Goal: Task Accomplishment & Management: Complete application form

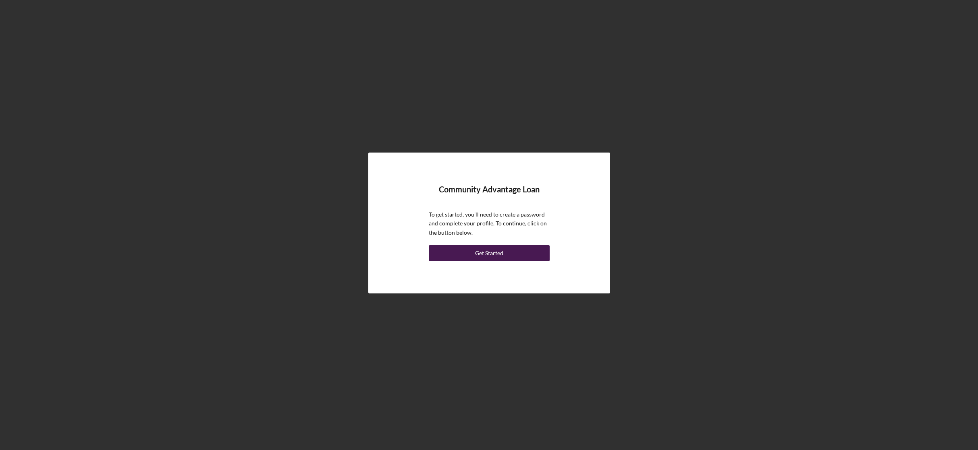
click at [482, 252] on div "Get Started" at bounding box center [489, 253] width 28 height 16
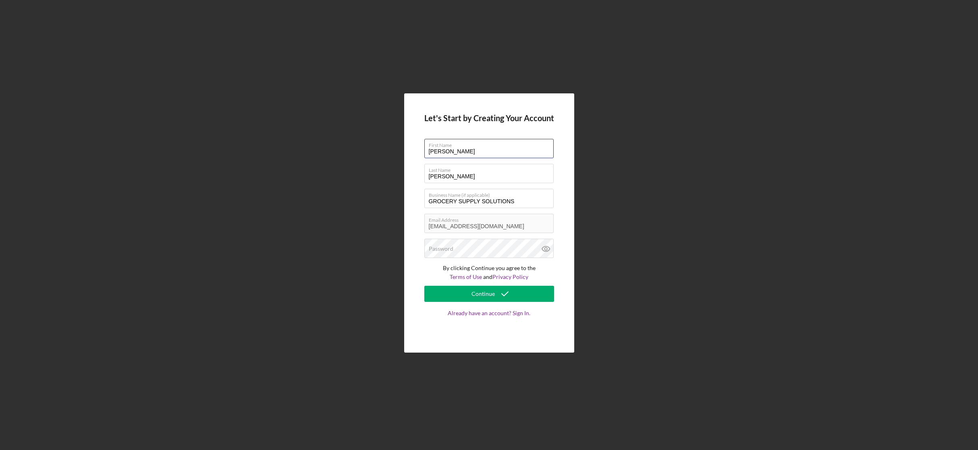
type input "[PERSON_NAME]"
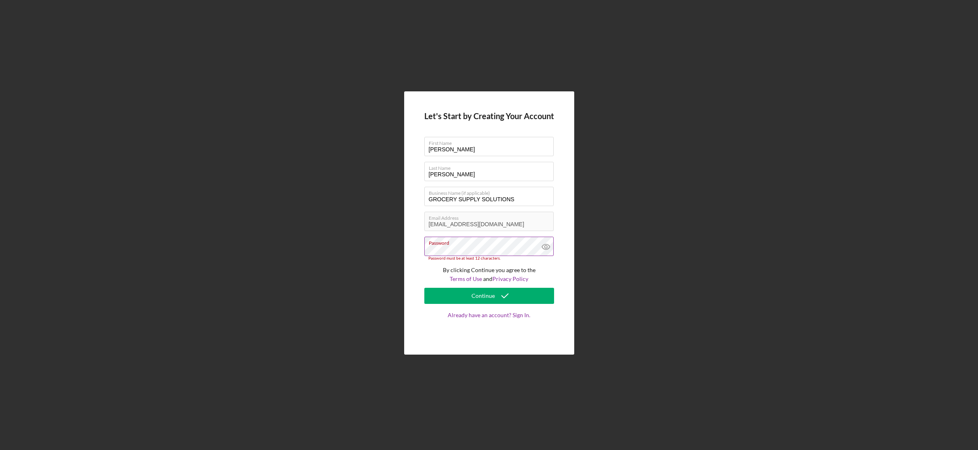
click at [545, 247] on icon at bounding box center [546, 247] width 20 height 20
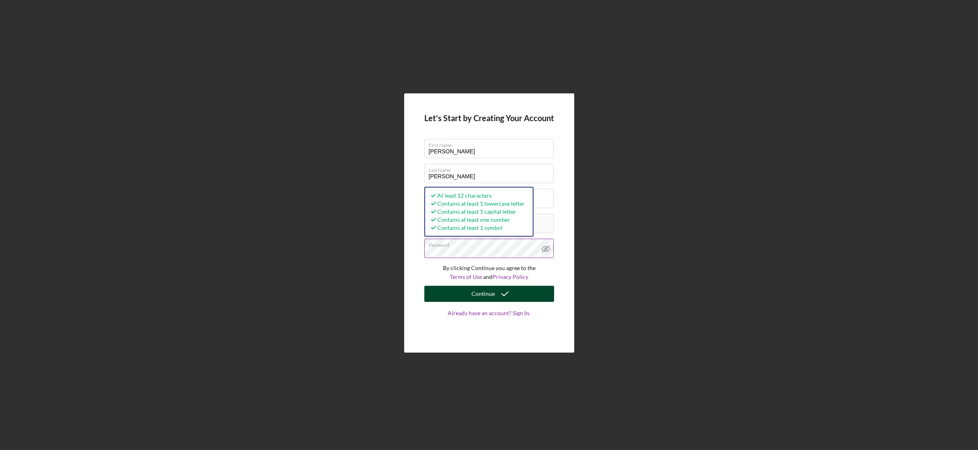
click at [472, 297] on div "Continue" at bounding box center [482, 294] width 23 height 16
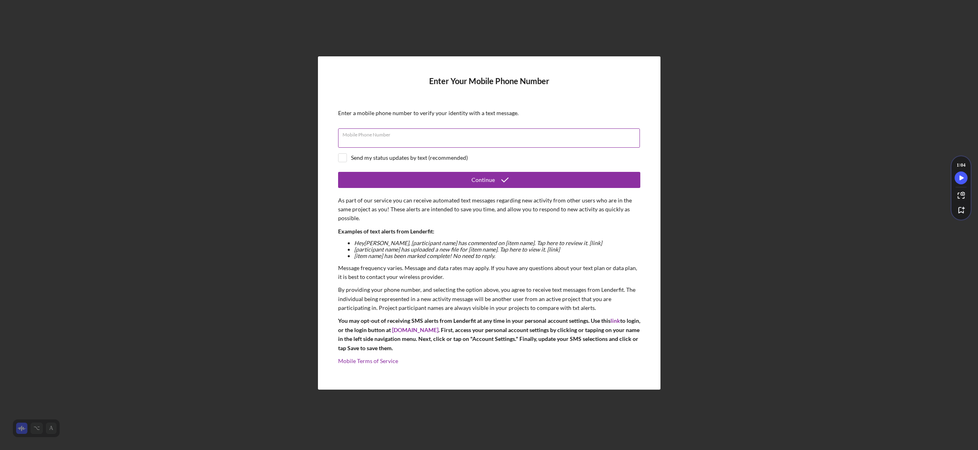
click at [404, 140] on input "Mobile Phone Number" at bounding box center [489, 138] width 302 height 19
type input "[PHONE_NUMBER]"
click at [346, 158] on div "Send my status updates by text (recommended)" at bounding box center [489, 157] width 302 height 9
checkbox input "true"
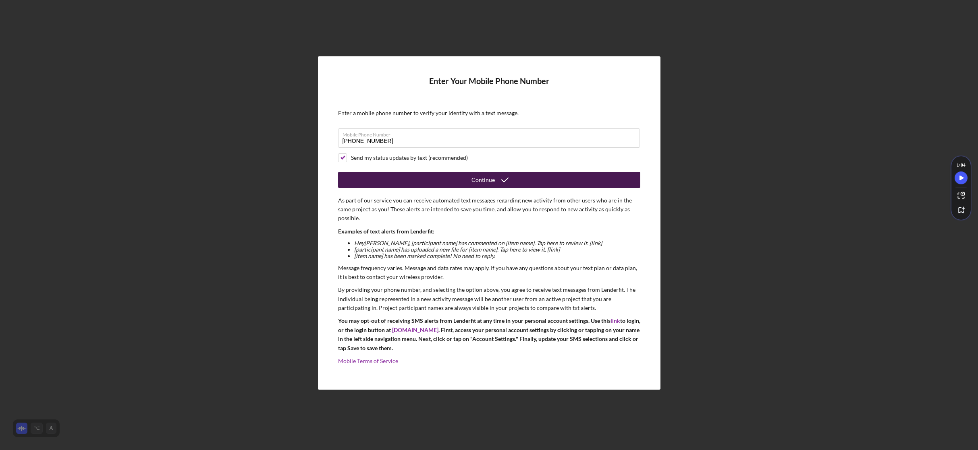
click at [421, 178] on button "Continue" at bounding box center [489, 180] width 302 height 16
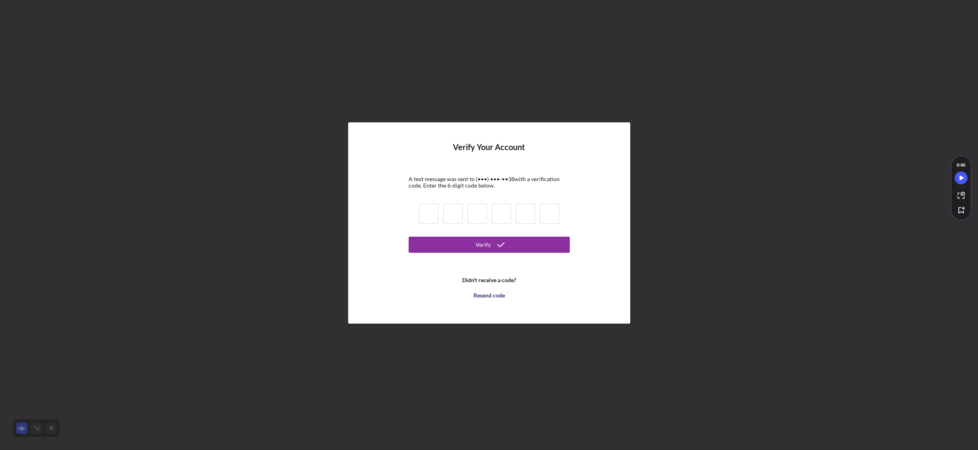
click at [429, 213] on input at bounding box center [428, 214] width 19 height 20
